Goal: Information Seeking & Learning: Find specific fact

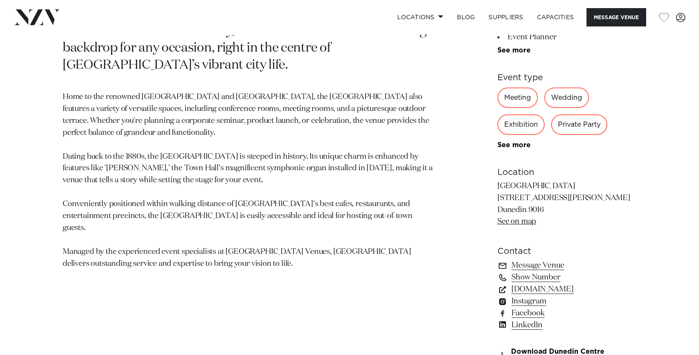
scroll to position [478, 0]
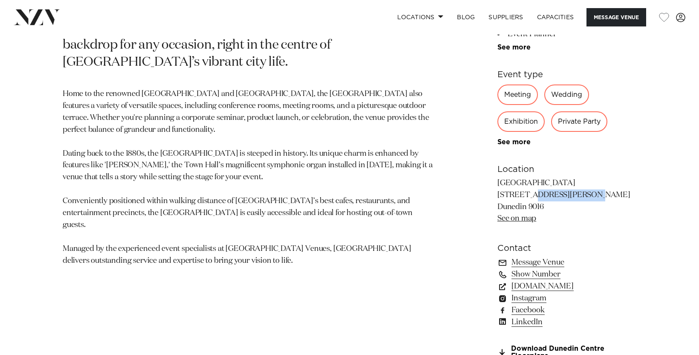
drag, startPoint x: 497, startPoint y: 183, endPoint x: 548, endPoint y: 193, distance: 52.2
click at [548, 193] on div "Dunedin The [GEOGRAPHIC_DATA] The [GEOGRAPHIC_DATA] is the ultimate destination…" at bounding box center [350, 158] width 686 height 481
drag, startPoint x: 548, startPoint y: 193, endPoint x: 499, endPoint y: 180, distance: 51.2
click at [499, 180] on p "[GEOGRAPHIC_DATA] [STREET_ADDRESS][PERSON_NAME] Dunedin 9016 See on map" at bounding box center [567, 201] width 139 height 48
click at [495, 180] on div "Dunedin The [GEOGRAPHIC_DATA] The [GEOGRAPHIC_DATA] is the ultimate destination…" at bounding box center [350, 158] width 686 height 481
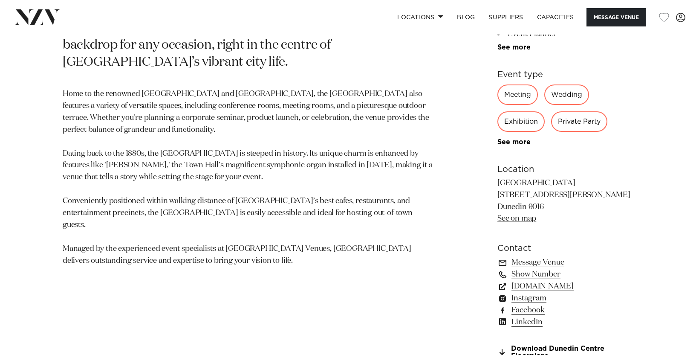
click at [518, 217] on link "See on map" at bounding box center [517, 218] width 39 height 8
drag, startPoint x: 497, startPoint y: 183, endPoint x: 539, endPoint y: 201, distance: 45.9
click at [539, 201] on div "Dunedin The [GEOGRAPHIC_DATA] The [GEOGRAPHIC_DATA] is the ultimate destination…" at bounding box center [350, 158] width 686 height 481
click at [540, 193] on p "[GEOGRAPHIC_DATA] [STREET_ADDRESS][PERSON_NAME] Dunedin 9016 See on map" at bounding box center [567, 201] width 139 height 48
drag, startPoint x: 547, startPoint y: 206, endPoint x: 495, endPoint y: 181, distance: 57.6
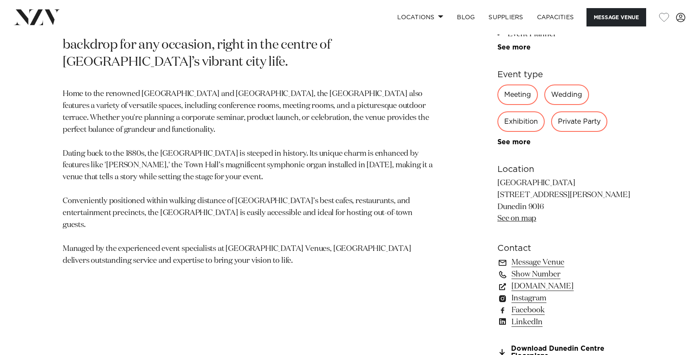
click at [495, 181] on div "Dunedin The [GEOGRAPHIC_DATA] The [GEOGRAPHIC_DATA] is the ultimate destination…" at bounding box center [350, 158] width 686 height 481
drag, startPoint x: 550, startPoint y: 206, endPoint x: 498, endPoint y: 183, distance: 56.2
click at [498, 183] on p "[GEOGRAPHIC_DATA] [STREET_ADDRESS][PERSON_NAME] Dunedin 9016 See on map" at bounding box center [567, 201] width 139 height 48
copy p "[GEOGRAPHIC_DATA] [STREET_ADDRESS][PERSON_NAME]"
